Goal: Register for event/course

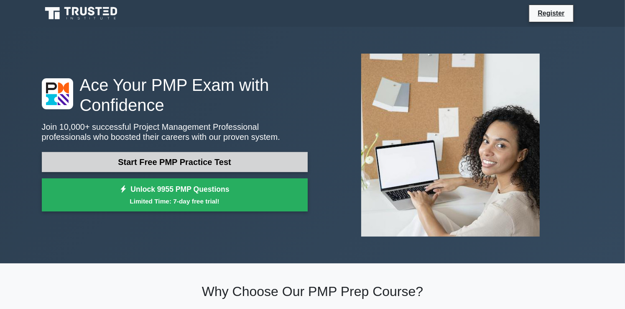
click at [192, 164] on link "Start Free PMP Practice Test" at bounding box center [175, 162] width 266 height 20
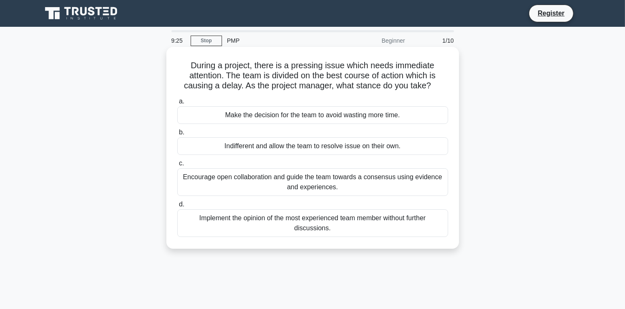
click at [179, 163] on span "c." at bounding box center [181, 162] width 5 height 7
click at [177, 163] on input "c. Encourage open collaboration and guide the team towards a consensus using ev…" at bounding box center [177, 163] width 0 height 5
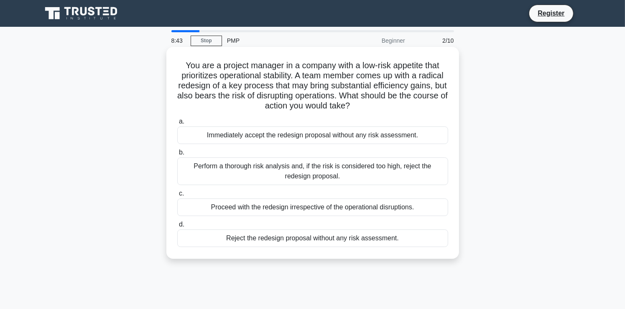
click at [181, 153] on span "b." at bounding box center [181, 151] width 5 height 7
click at [177, 153] on input "b. Perform a thorough risk analysis and, if the risk is considered too high, re…" at bounding box center [177, 152] width 0 height 5
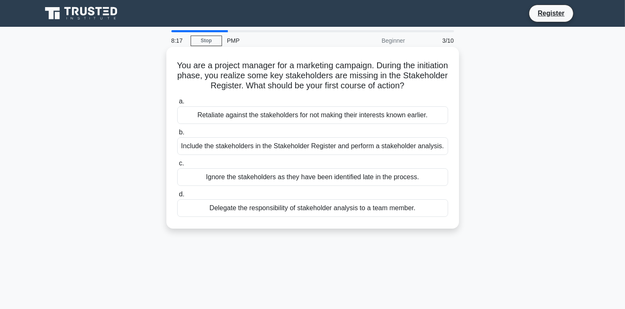
click at [180, 131] on span "b." at bounding box center [181, 131] width 5 height 7
click at [177, 131] on input "b. Include the stakeholders in the Stakeholder Register and perform a stakehold…" at bounding box center [177, 132] width 0 height 5
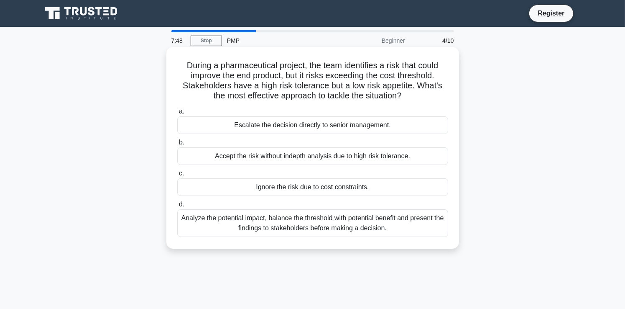
click at [182, 205] on span "d." at bounding box center [181, 203] width 5 height 7
click at [177, 205] on input "d. Analyze the potential impact, balance the threshold with potential benefit a…" at bounding box center [177, 204] width 0 height 5
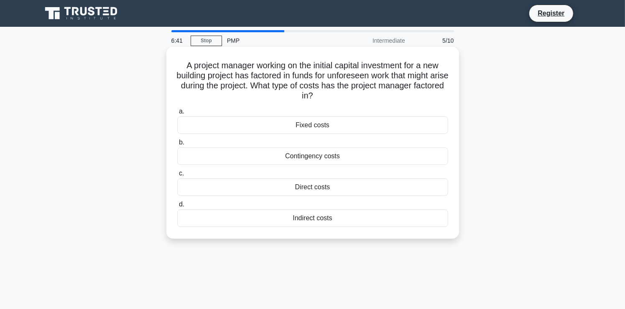
click at [179, 143] on span "b." at bounding box center [181, 141] width 5 height 7
click at [177, 143] on input "b. Contingency costs" at bounding box center [177, 142] width 0 height 5
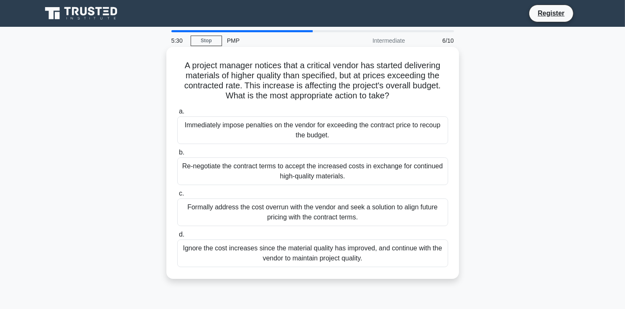
click at [181, 192] on span "c." at bounding box center [181, 192] width 5 height 7
click at [177, 192] on input "c. Formally address the cost overrun with the vendor and seek a solution to ali…" at bounding box center [177, 193] width 0 height 5
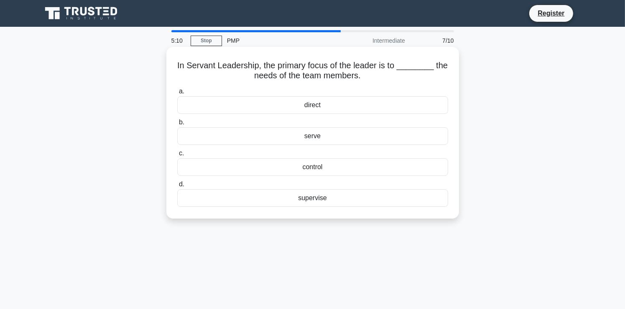
click at [180, 121] on span "b." at bounding box center [181, 121] width 5 height 7
click at [177, 121] on input "b. serve" at bounding box center [177, 122] width 0 height 5
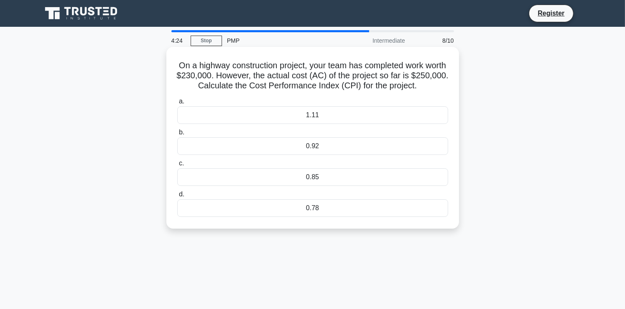
click at [182, 162] on span "c." at bounding box center [181, 162] width 5 height 7
click at [177, 162] on input "c. 0.85" at bounding box center [177, 163] width 0 height 5
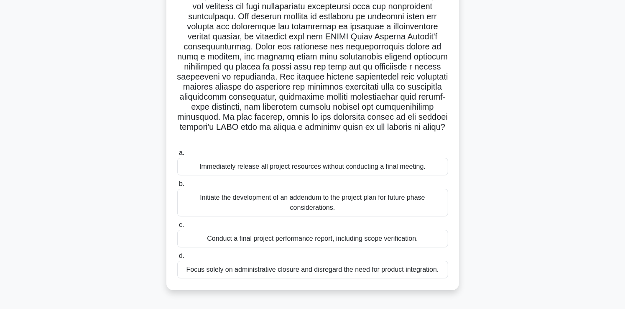
scroll to position [84, 0]
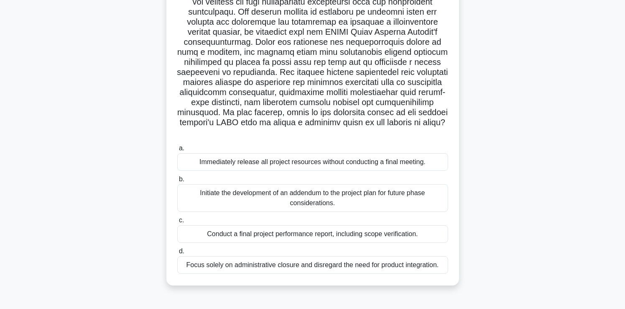
click at [178, 218] on label "c. Conduct a final project performance report, including scope verification." at bounding box center [312, 229] width 271 height 28
click at [177, 218] on input "c. Conduct a final project performance report, including scope verification." at bounding box center [177, 220] width 0 height 5
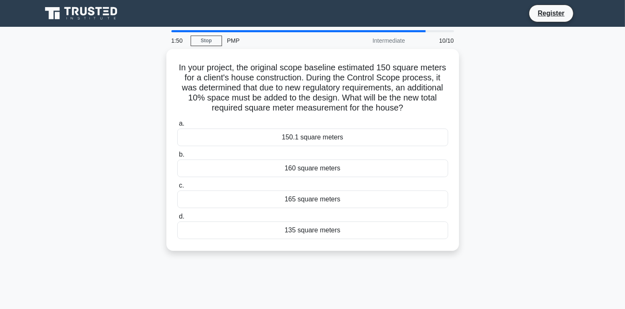
scroll to position [0, 0]
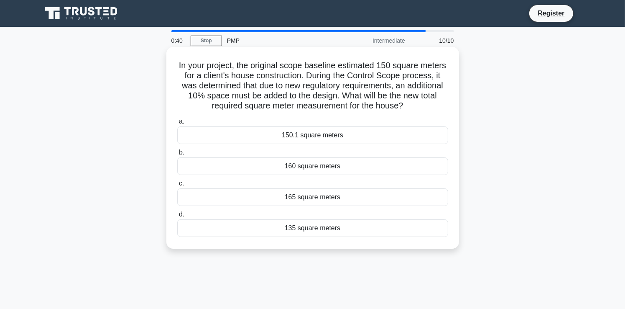
click at [178, 216] on label "d. 135 square meters" at bounding box center [312, 223] width 271 height 28
click at [177, 216] on input "d. 135 square meters" at bounding box center [177, 214] width 0 height 5
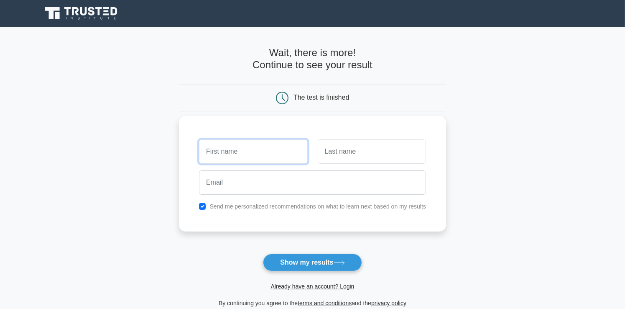
click at [209, 151] on input "text" at bounding box center [253, 151] width 108 height 24
type input "Amra"
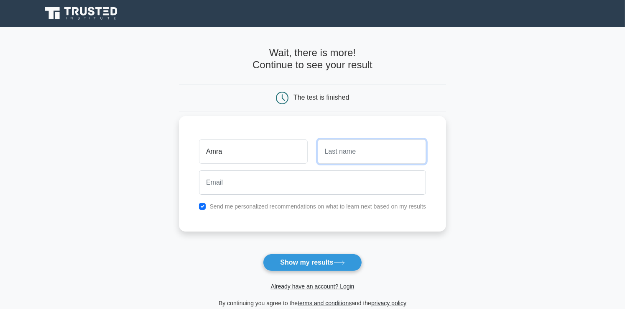
click at [343, 152] on input "text" at bounding box center [372, 151] width 108 height 24
type input "Dukatar"
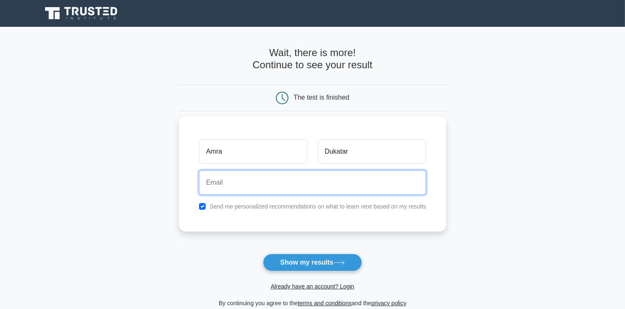
click at [209, 177] on input "email" at bounding box center [312, 182] width 227 height 24
type input "adukatar@gmail.com"
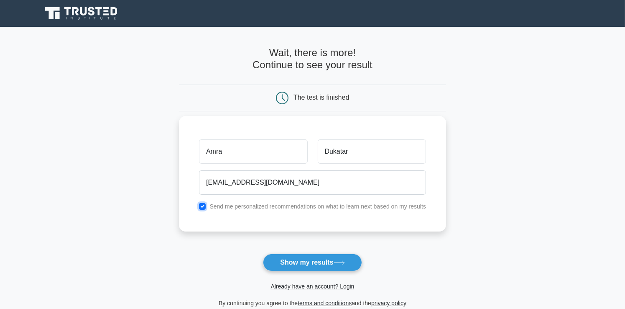
click at [205, 205] on input "checkbox" at bounding box center [202, 206] width 7 height 7
checkbox input "false"
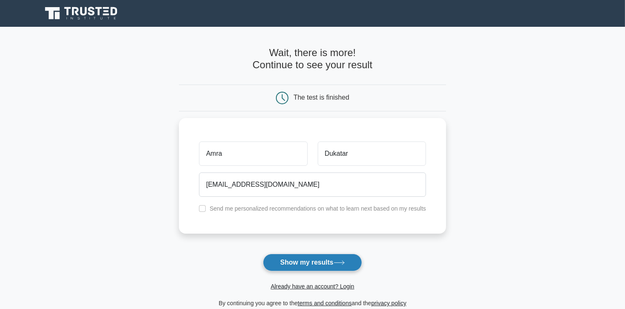
click at [330, 264] on button "Show my results" at bounding box center [312, 262] width 99 height 18
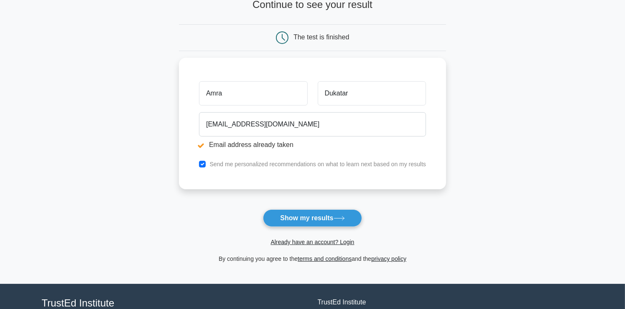
scroll to position [99, 0]
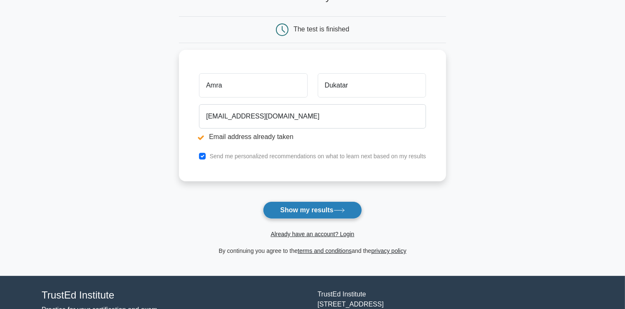
click at [322, 210] on button "Show my results" at bounding box center [312, 210] width 99 height 18
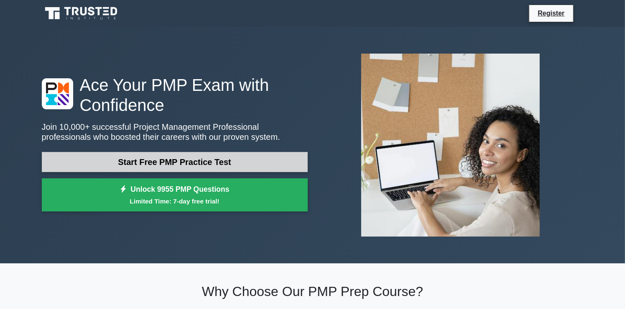
click at [162, 164] on link "Start Free PMP Practice Test" at bounding box center [175, 162] width 266 height 20
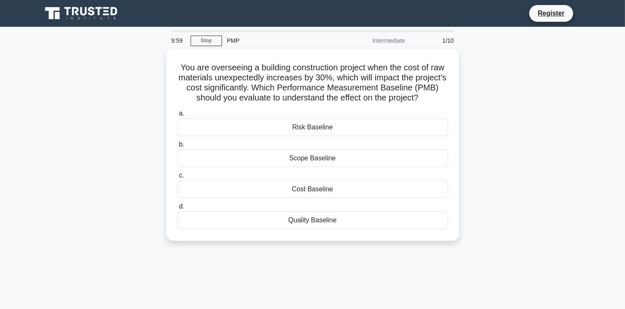
drag, startPoint x: 0, startPoint y: 0, endPoint x: 162, endPoint y: 164, distance: 230.4
click at [162, 164] on div "You are overseeing a building construction project when the cost of raw materia…" at bounding box center [313, 150] width 552 height 202
click at [95, 100] on div "You are overseeing a building construction project when the cost of raw materia…" at bounding box center [313, 150] width 552 height 202
